Goal: Find specific page/section: Find specific page/section

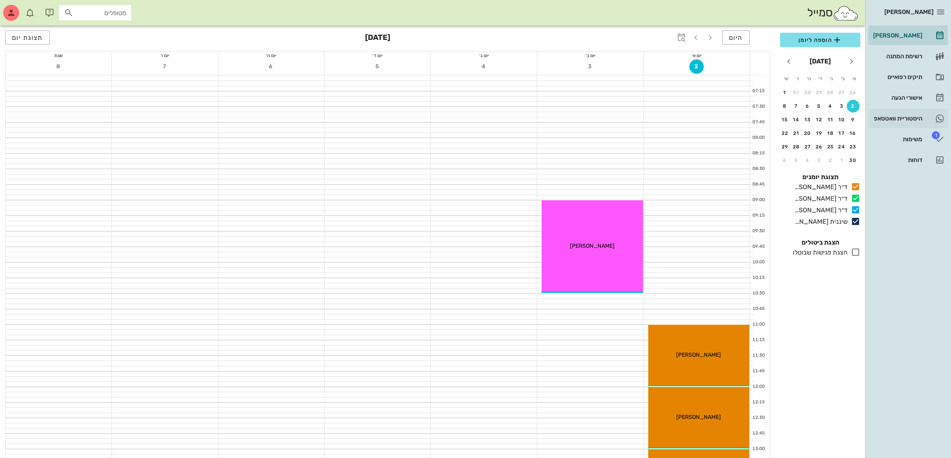
scroll to position [150, 0]
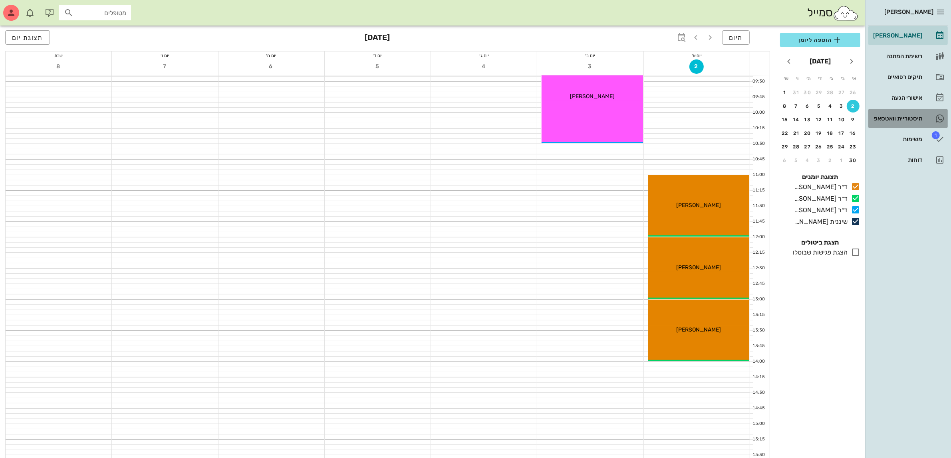
click at [912, 115] on div "היסטוריית וואטסאפ" at bounding box center [896, 118] width 51 height 13
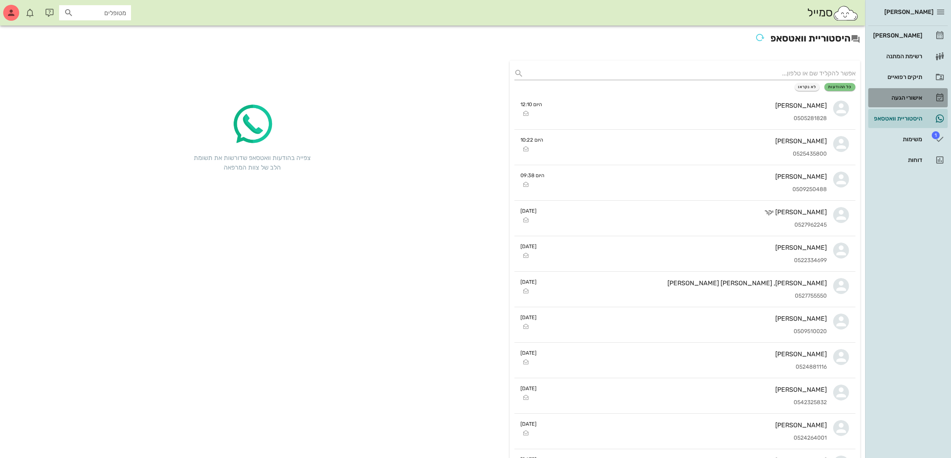
click at [893, 97] on div "אישורי הגעה" at bounding box center [896, 98] width 51 height 6
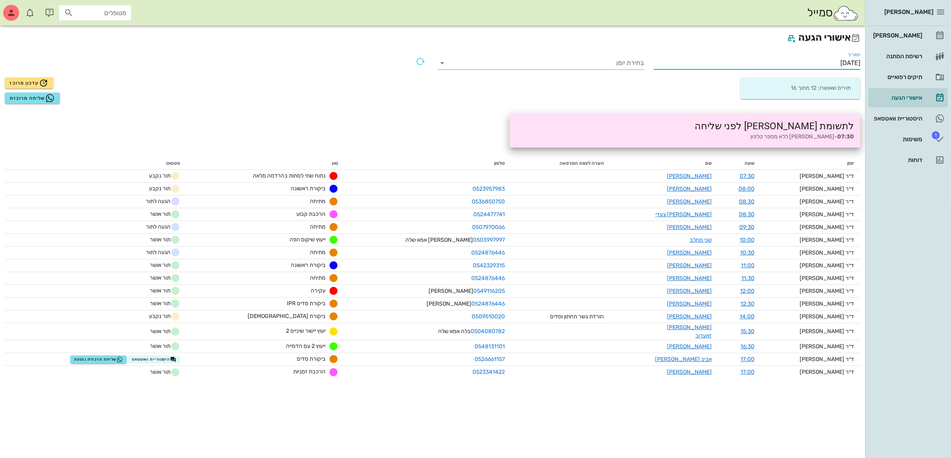
click at [843, 59] on input "[DATE]" at bounding box center [757, 63] width 207 height 13
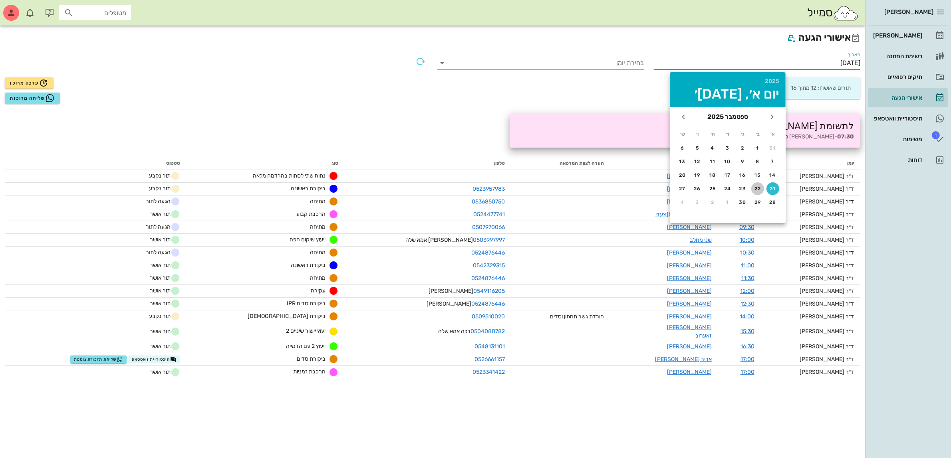
click at [756, 186] on div "22" at bounding box center [757, 189] width 13 height 6
type input "[DATE]"
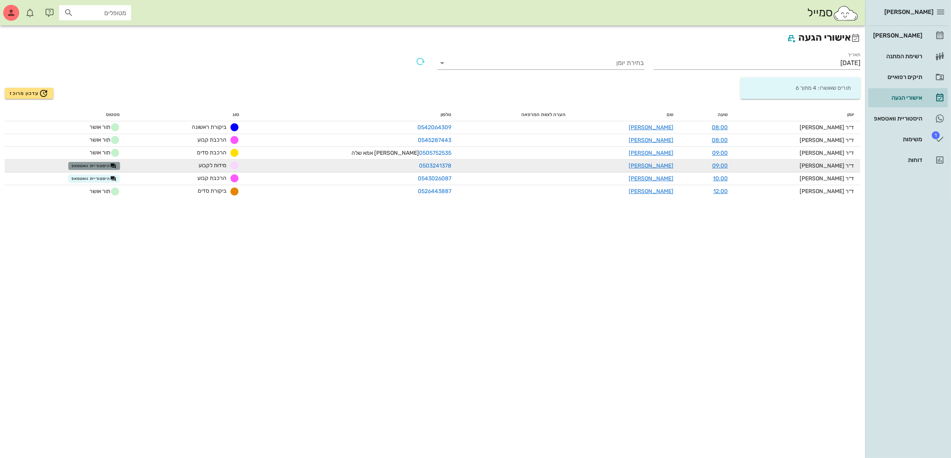
click at [99, 164] on span "היסטוריית וואטסאפ" at bounding box center [93, 166] width 45 height 6
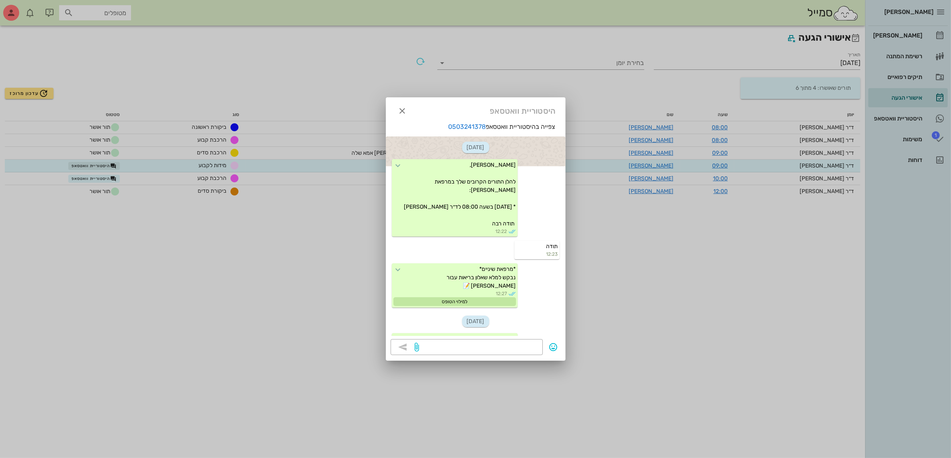
scroll to position [413, 0]
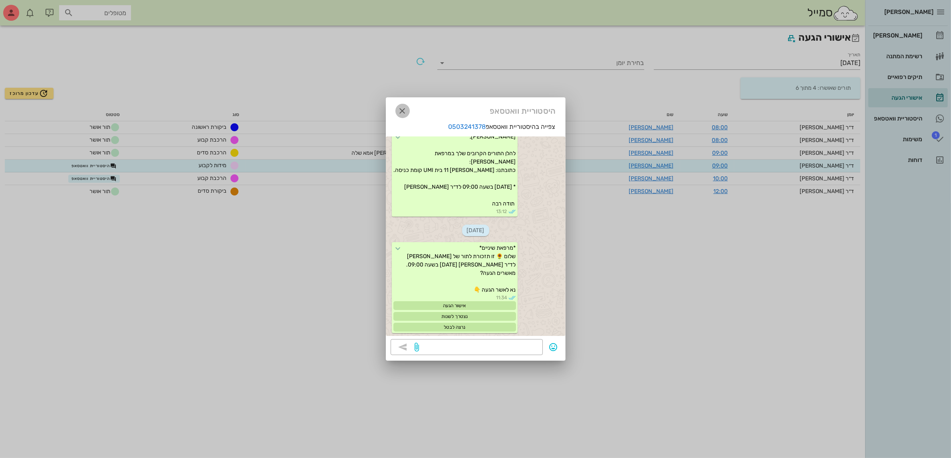
click at [401, 112] on icon "button" at bounding box center [403, 111] width 10 height 10
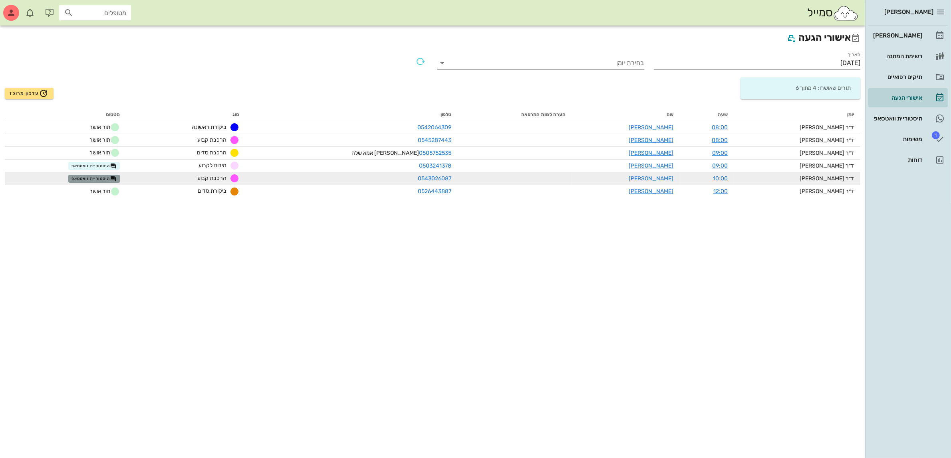
click at [110, 176] on span "היסטוריית וואטסאפ" at bounding box center [93, 179] width 45 height 6
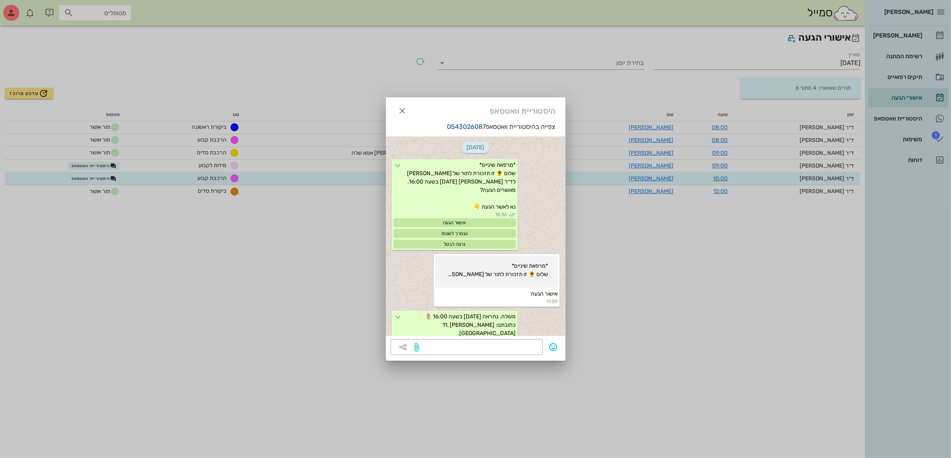
scroll to position [689, 0]
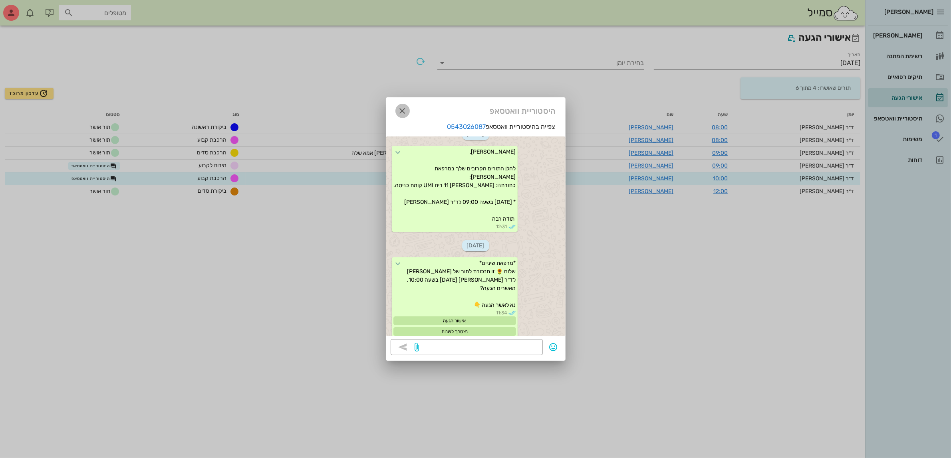
click at [399, 112] on icon "button" at bounding box center [403, 111] width 10 height 10
